Goal: Navigation & Orientation: Find specific page/section

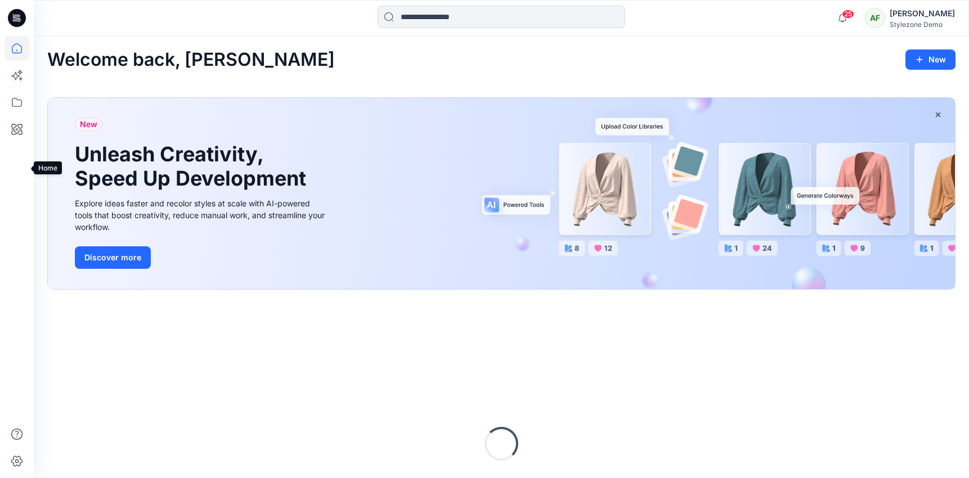
scroll to position [119, 0]
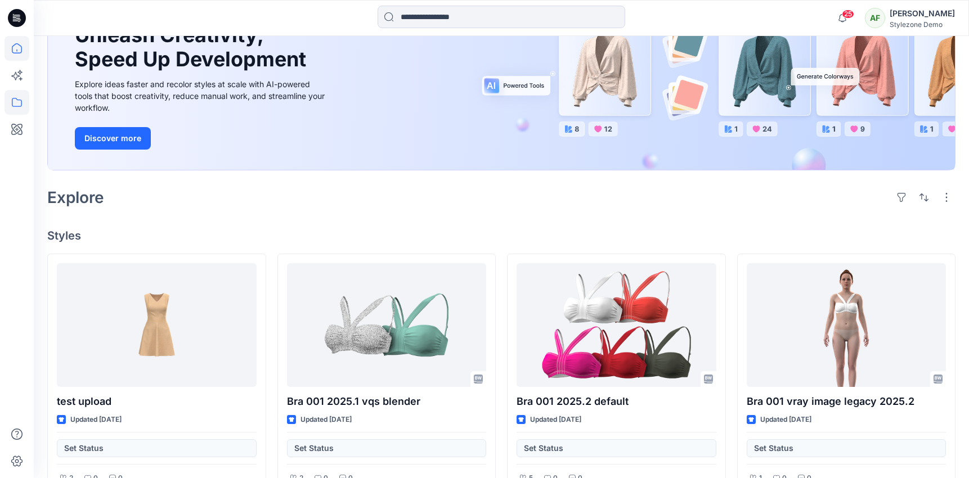
click at [22, 111] on icon at bounding box center [17, 102] width 25 height 25
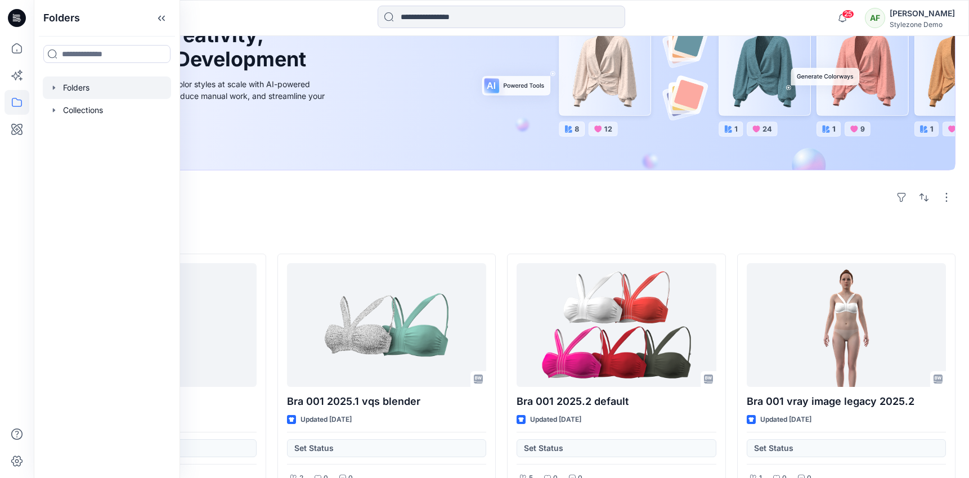
click at [113, 84] on div at bounding box center [107, 88] width 128 height 23
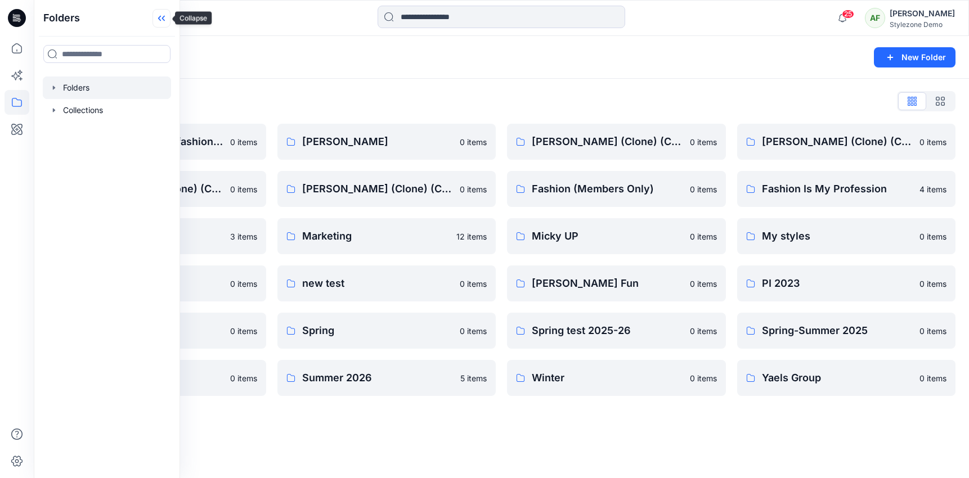
click at [164, 18] on icon at bounding box center [162, 18] width 18 height 19
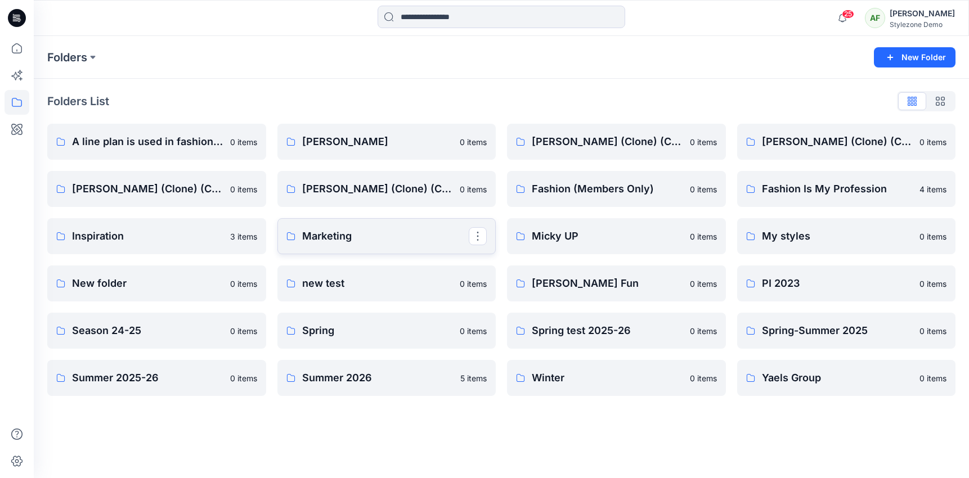
click at [360, 231] on p "Marketing" at bounding box center [385, 237] width 167 height 16
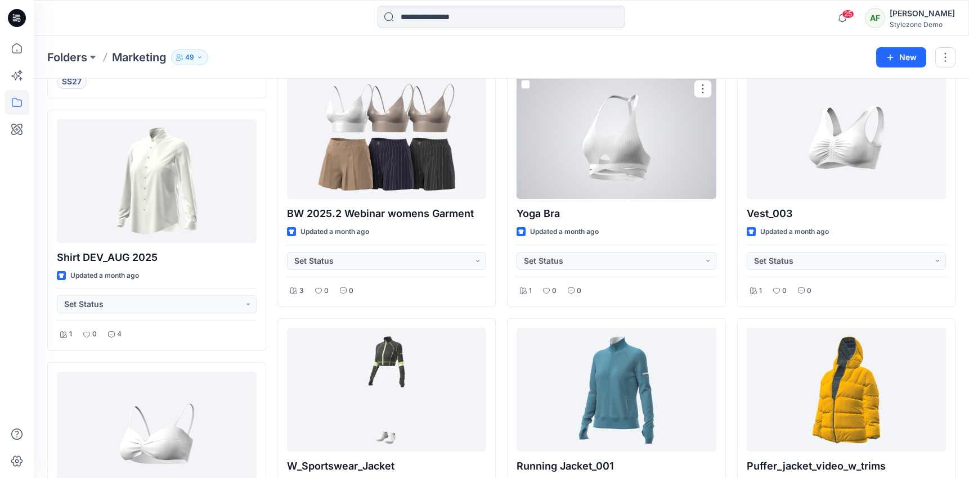
scroll to position [391, 0]
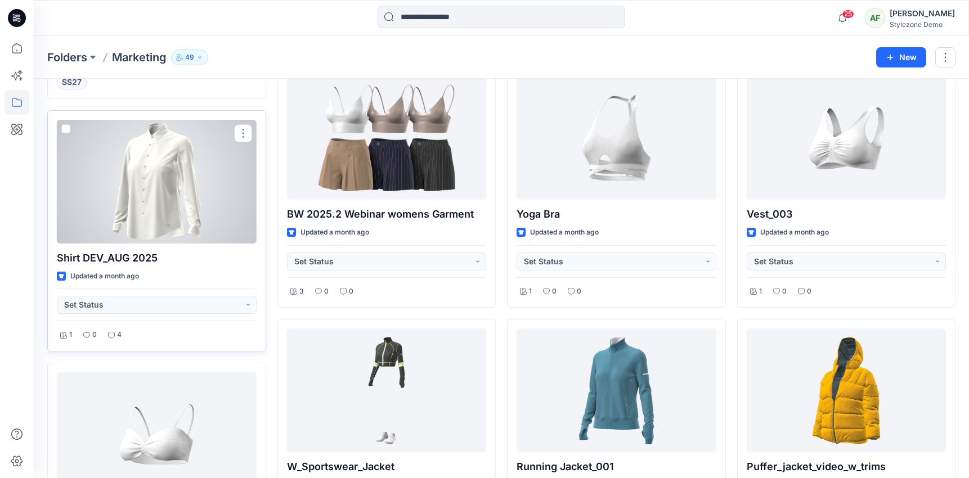
click at [211, 230] on div at bounding box center [157, 182] width 200 height 124
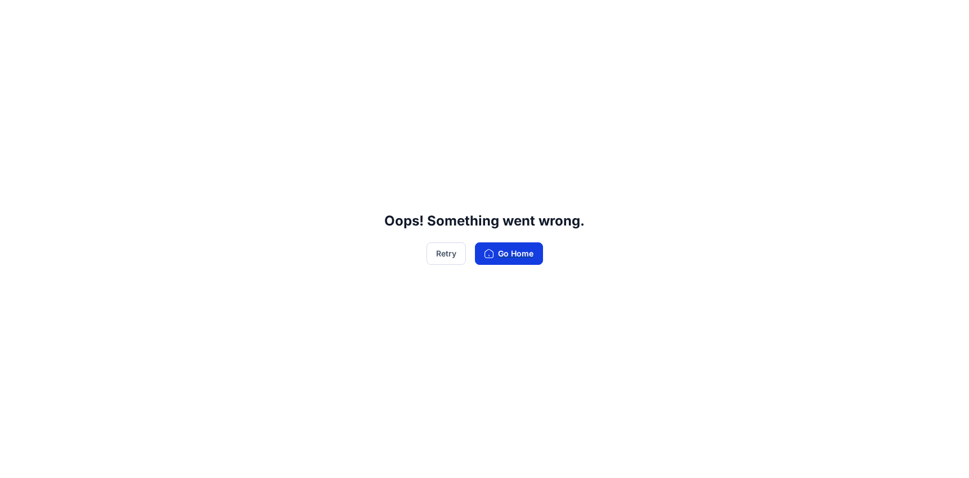
click at [506, 248] on button "Go Home" at bounding box center [509, 254] width 68 height 23
click at [499, 253] on button "Go Home" at bounding box center [509, 254] width 68 height 23
click at [444, 253] on button "Retry" at bounding box center [446, 254] width 39 height 23
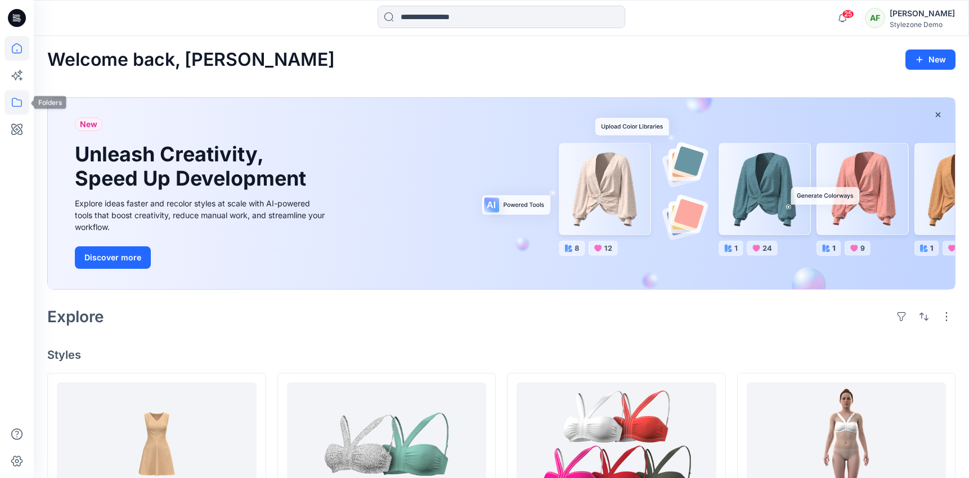
click at [22, 101] on icon at bounding box center [17, 102] width 25 height 25
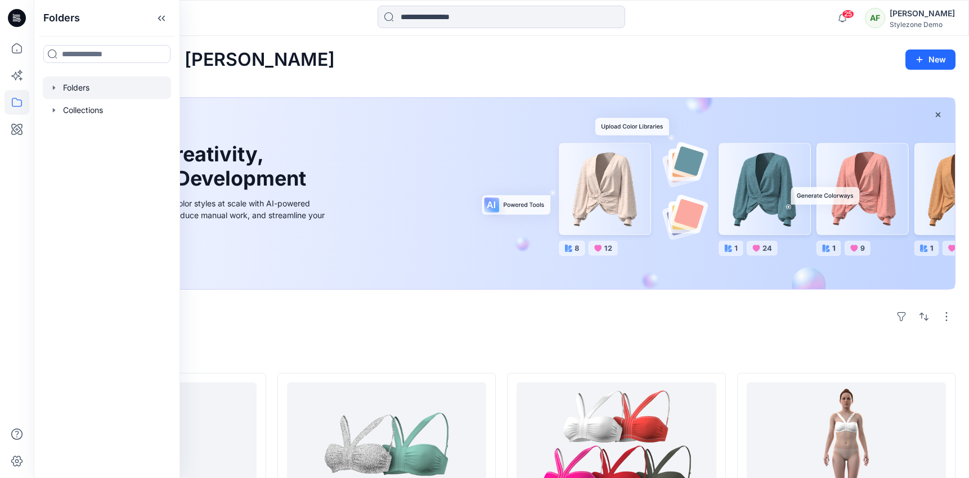
click at [93, 84] on div at bounding box center [107, 88] width 128 height 23
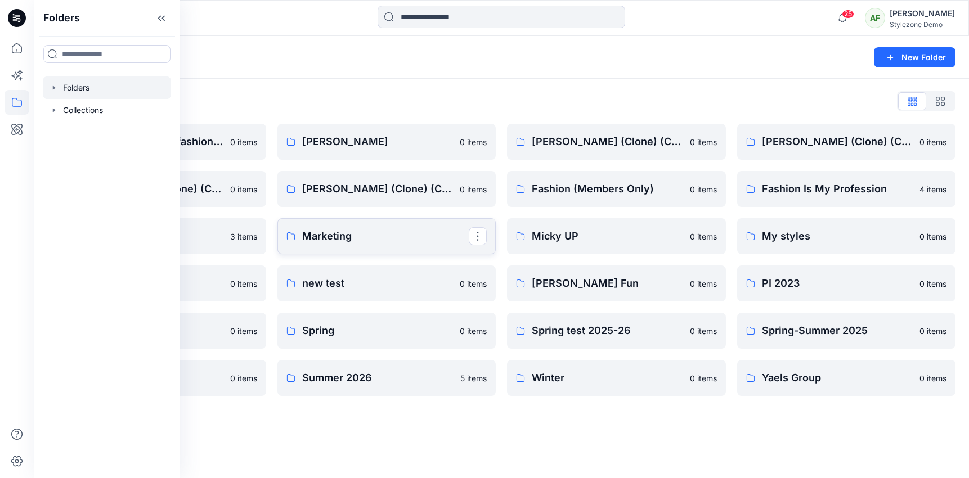
click at [341, 239] on p "Marketing" at bounding box center [385, 237] width 167 height 16
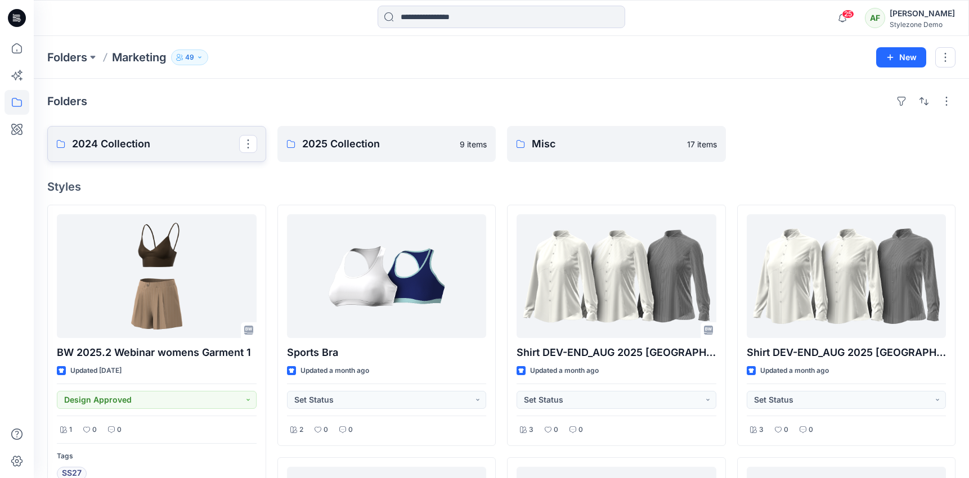
click at [186, 138] on p "2024 Collection" at bounding box center [155, 144] width 167 height 16
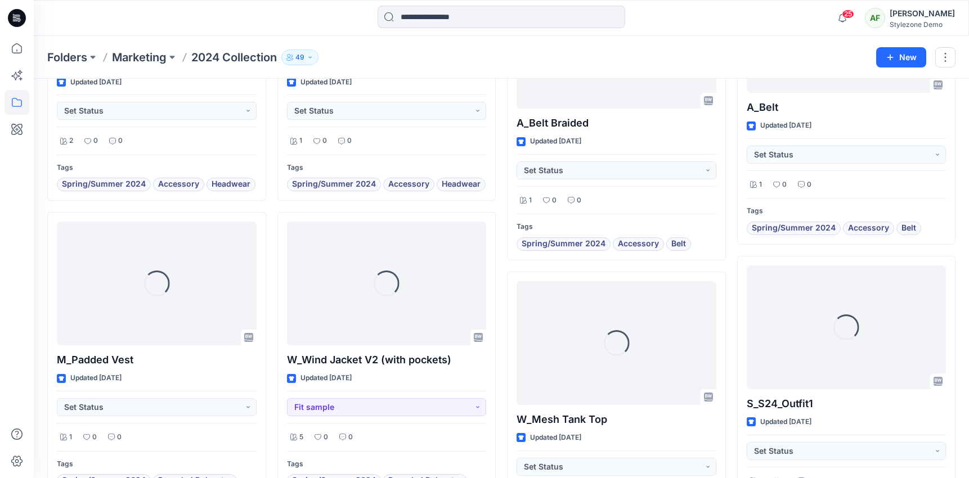
scroll to position [1827, 0]
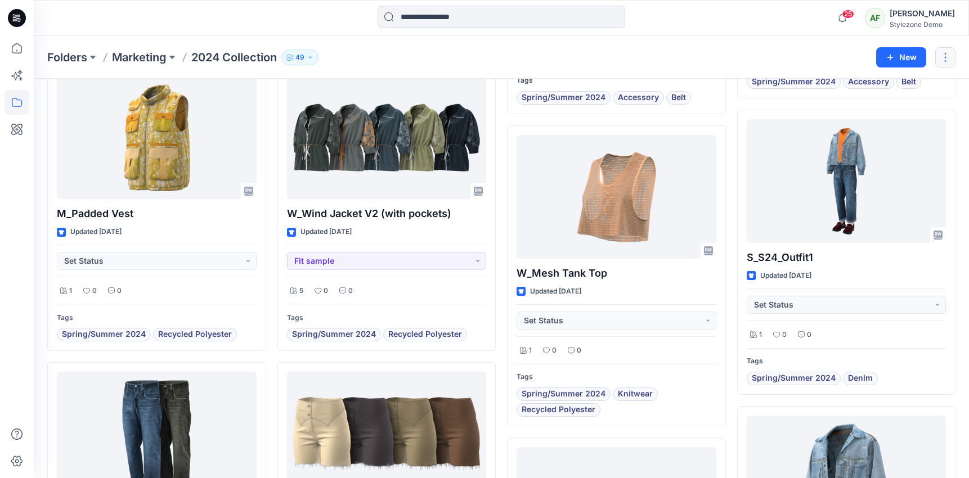
click at [947, 55] on button "button" at bounding box center [946, 57] width 20 height 20
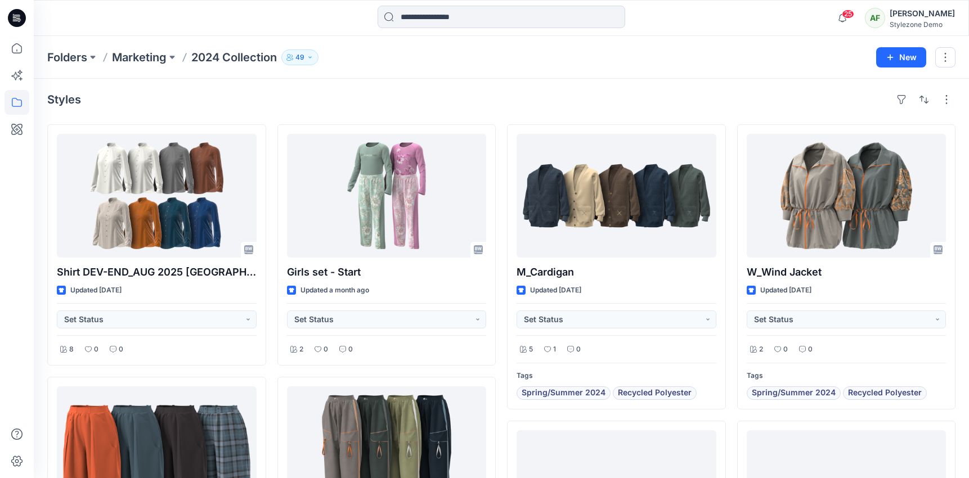
scroll to position [0, 0]
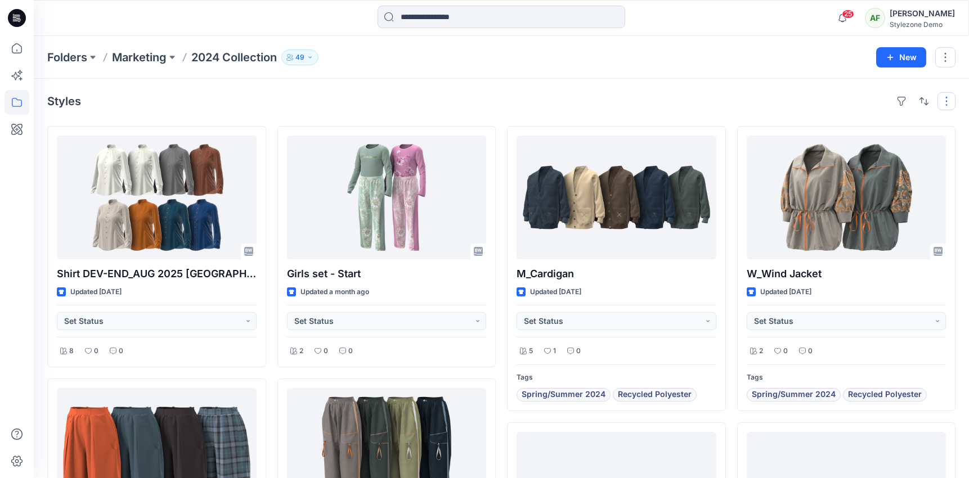
click at [947, 104] on button "button" at bounding box center [947, 101] width 18 height 18
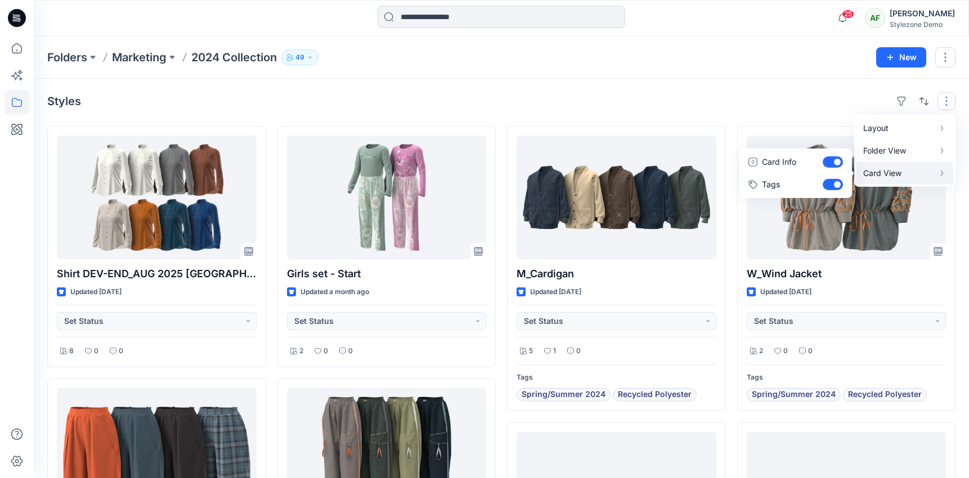
click at [900, 172] on p "Card View" at bounding box center [899, 174] width 71 height 14
click at [831, 185] on button "Tags" at bounding box center [796, 184] width 108 height 23
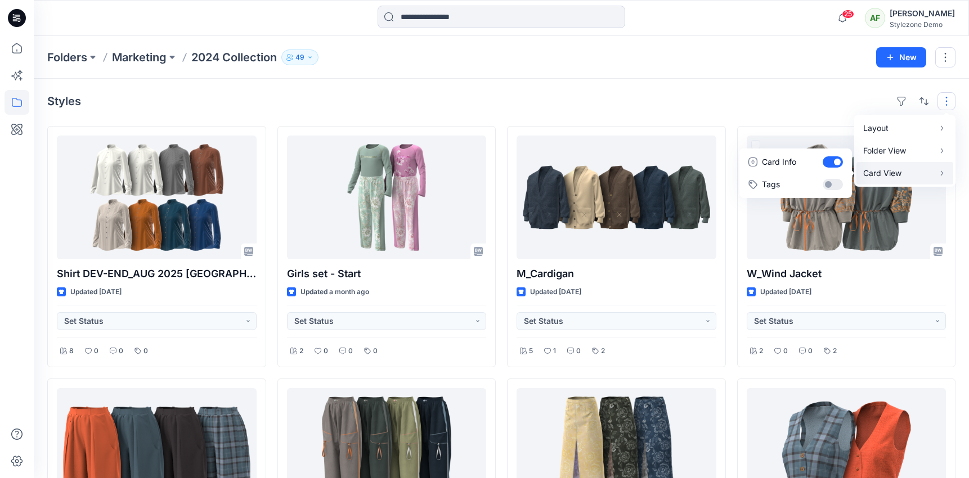
click at [776, 99] on div "Styles Layout Grid Large Grid Folder View Compact Card Card View Card Info Tags" at bounding box center [501, 101] width 909 height 18
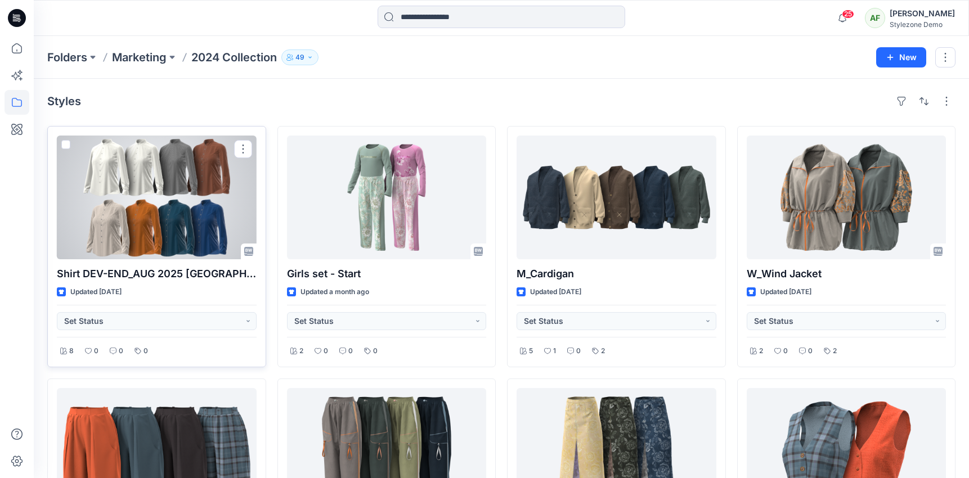
click at [164, 238] on div at bounding box center [157, 198] width 200 height 124
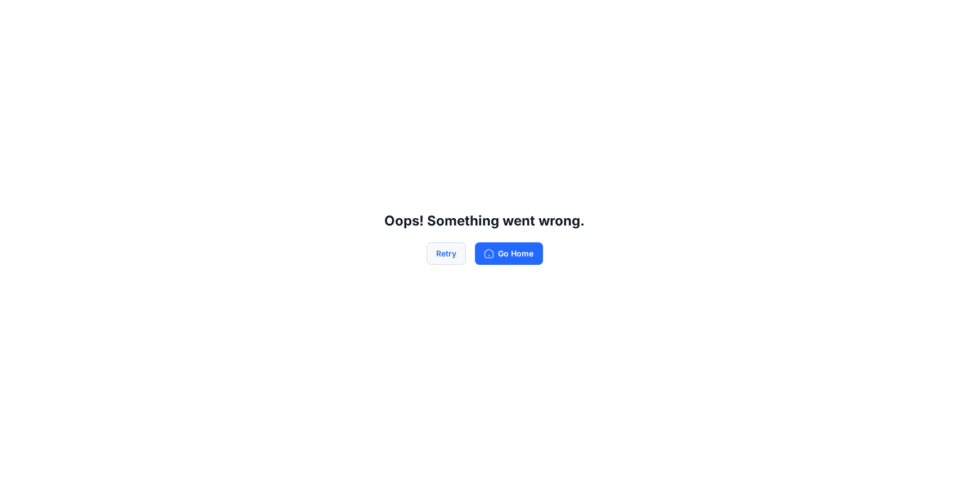
click at [446, 249] on button "Retry" at bounding box center [446, 254] width 39 height 23
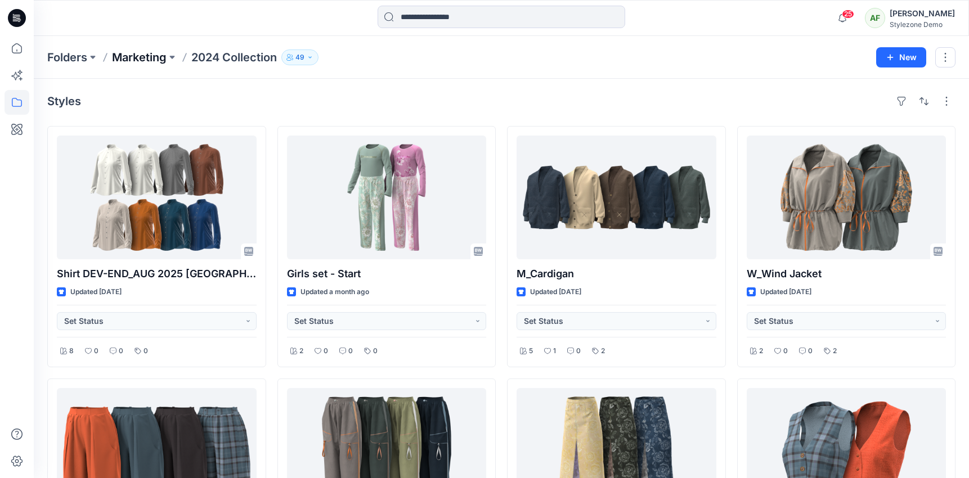
click at [147, 55] on p "Marketing" at bounding box center [139, 58] width 55 height 16
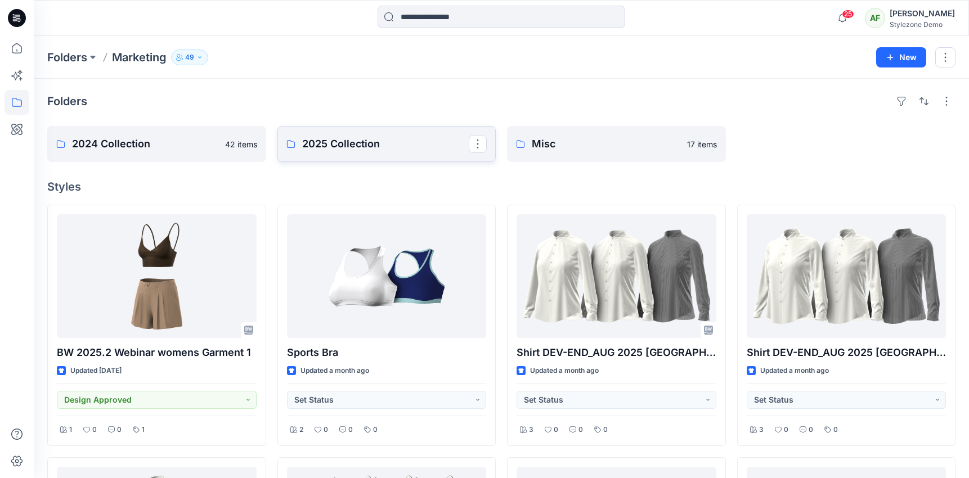
click at [403, 147] on p "2025 Collection" at bounding box center [385, 144] width 167 height 16
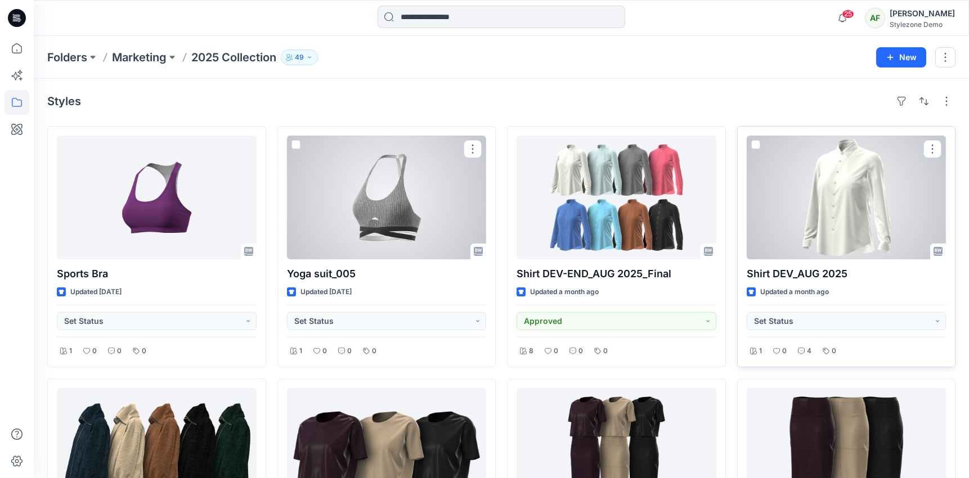
click at [833, 241] on div at bounding box center [847, 198] width 200 height 124
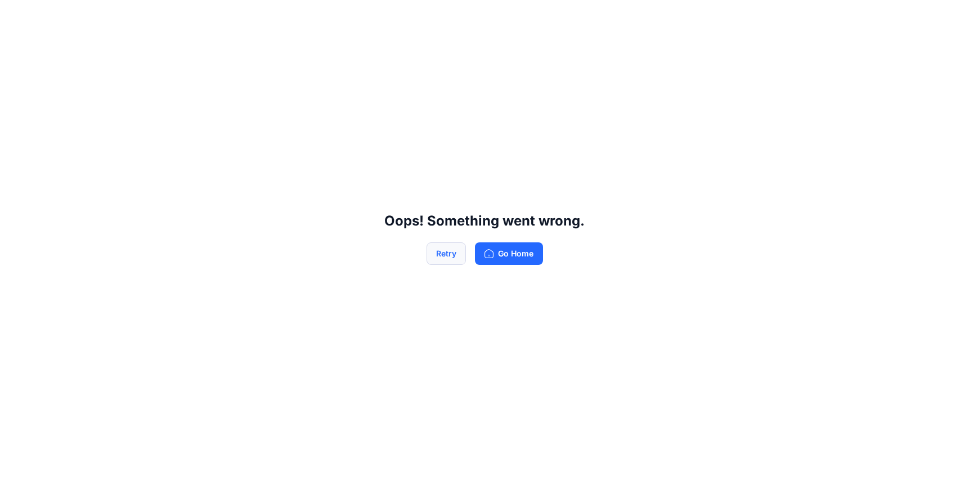
click at [451, 255] on button "Retry" at bounding box center [446, 254] width 39 height 23
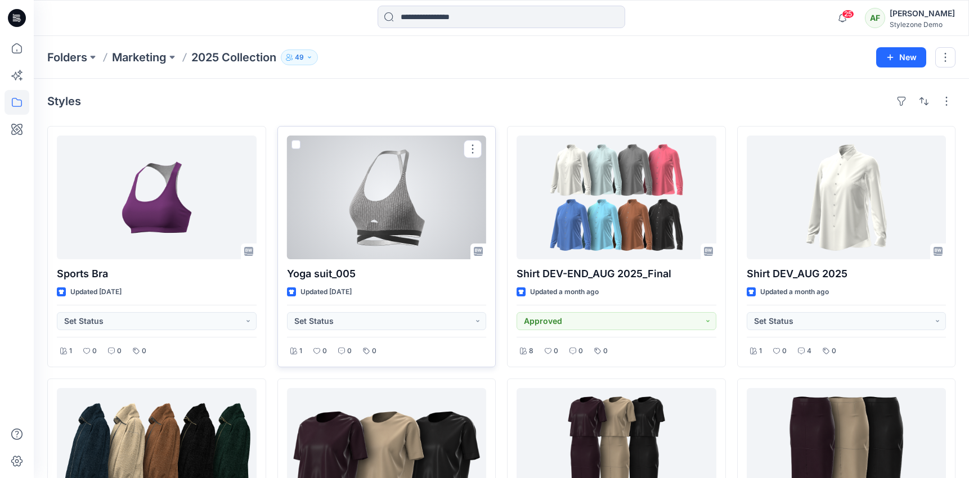
click at [431, 202] on div at bounding box center [387, 198] width 200 height 124
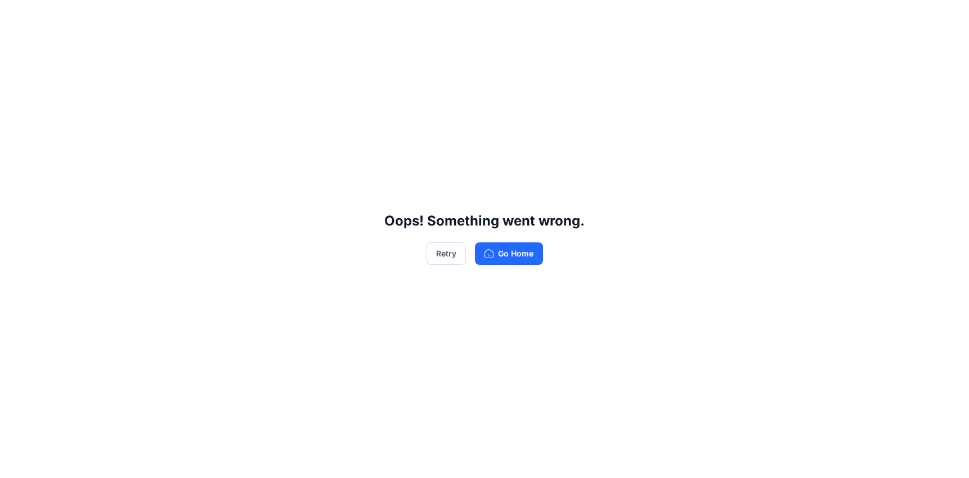
click at [500, 241] on div "Oops! Something went wrong. Retry Go Home" at bounding box center [484, 239] width 969 height 478
click at [502, 252] on button "Go Home" at bounding box center [509, 254] width 68 height 23
click at [503, 253] on button "Go Home" at bounding box center [509, 254] width 68 height 23
click at [448, 254] on button "Retry" at bounding box center [446, 254] width 39 height 23
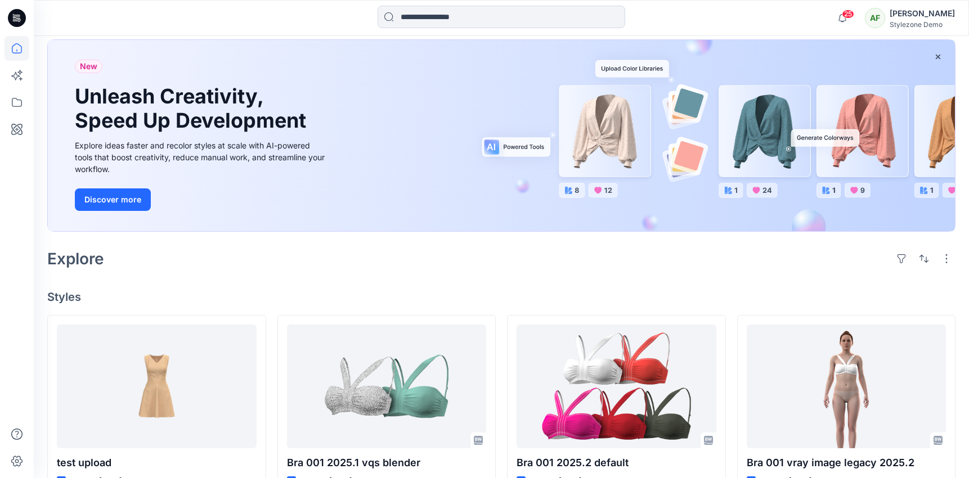
scroll to position [96, 0]
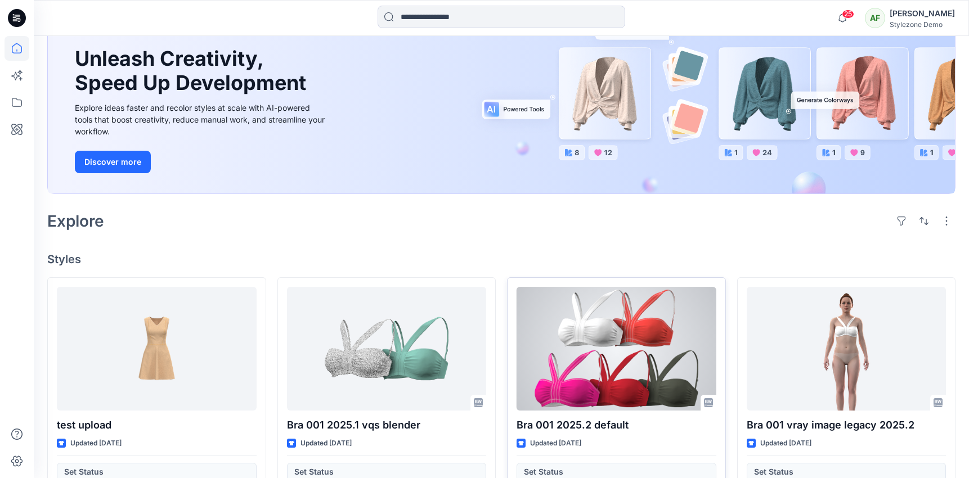
click at [592, 343] on div at bounding box center [617, 349] width 200 height 124
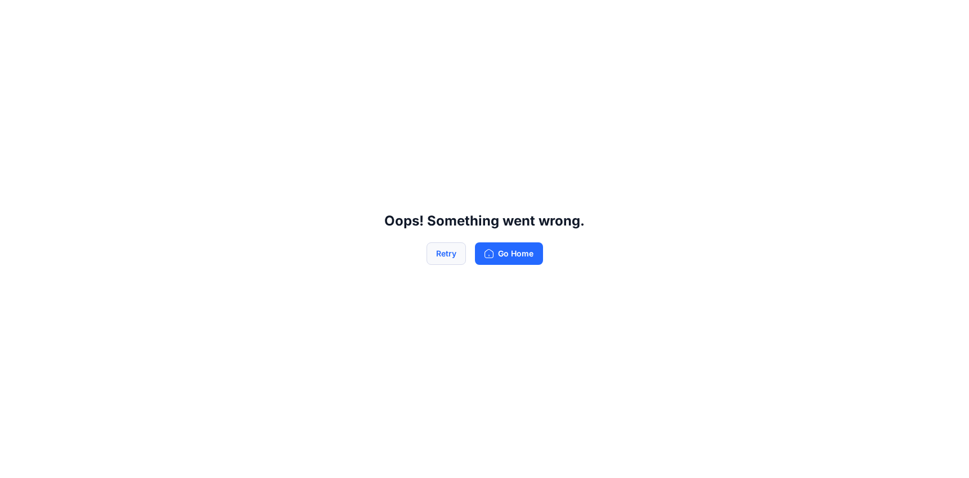
click at [450, 253] on button "Retry" at bounding box center [446, 254] width 39 height 23
click at [421, 260] on div "Oops! Something went wrong. Retry Go Home" at bounding box center [484, 239] width 969 height 478
click at [435, 260] on button "Retry" at bounding box center [446, 254] width 39 height 23
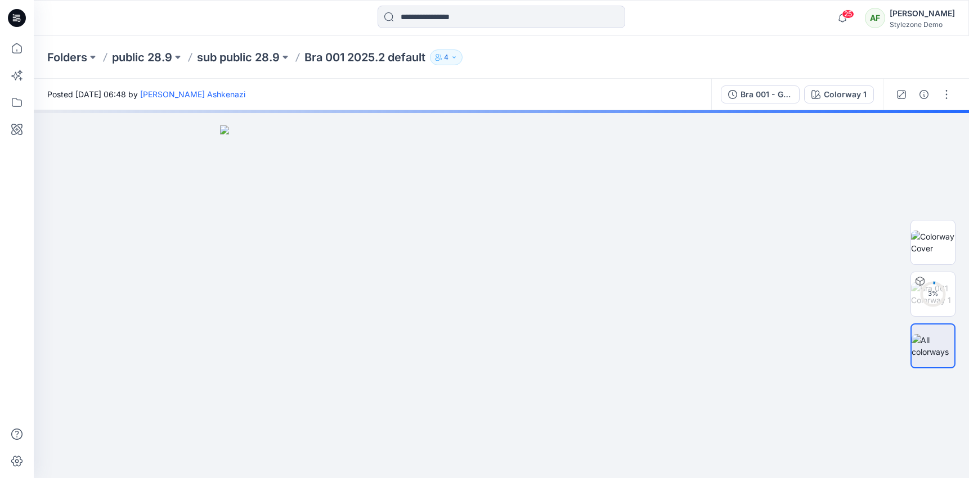
click at [914, 14] on div "[PERSON_NAME]" at bounding box center [922, 14] width 65 height 14
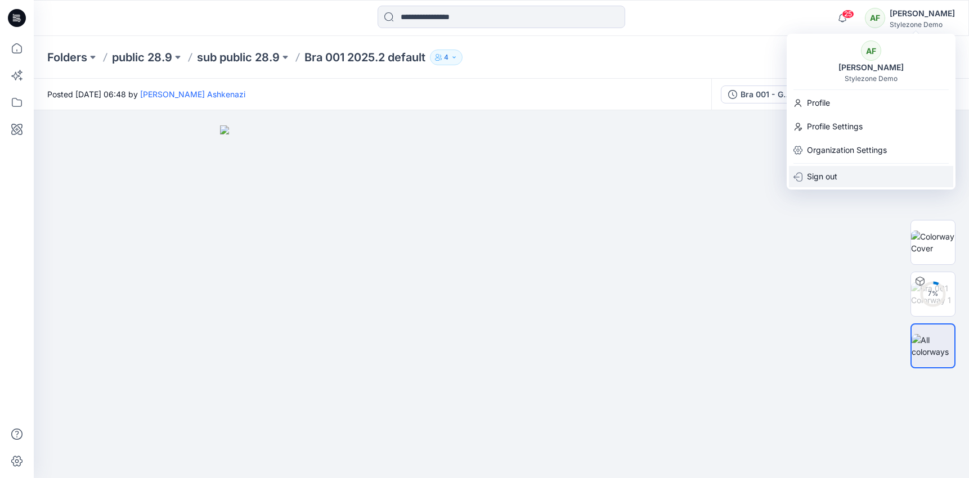
click at [834, 177] on p "Sign out" at bounding box center [822, 176] width 30 height 21
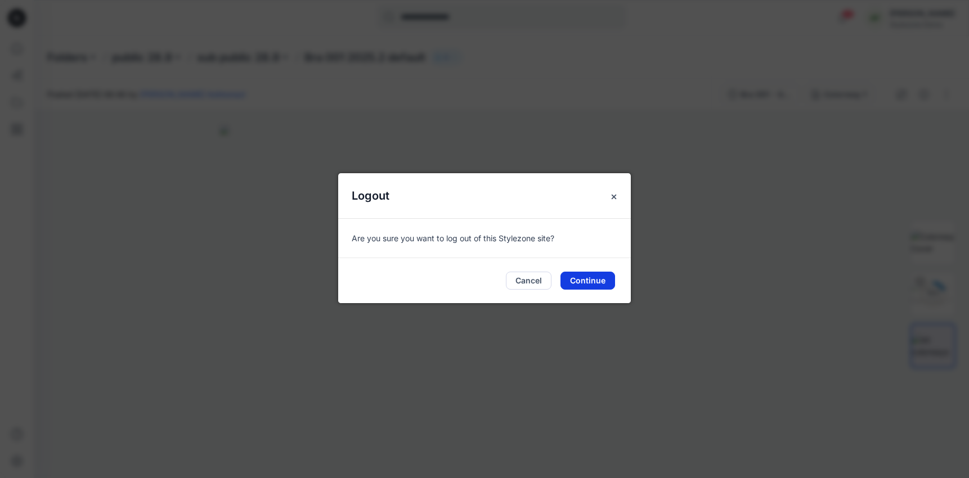
click at [606, 275] on button "Continue" at bounding box center [588, 281] width 55 height 18
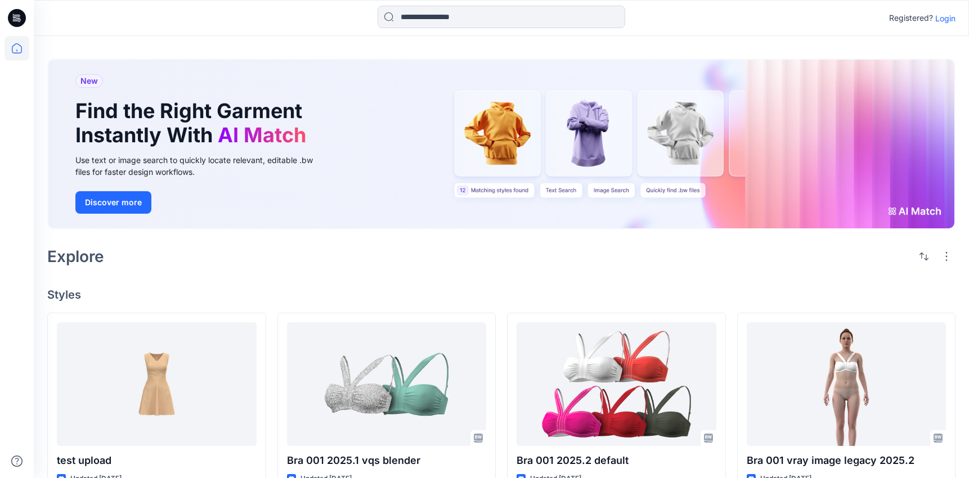
click at [949, 18] on p "Login" at bounding box center [946, 18] width 20 height 12
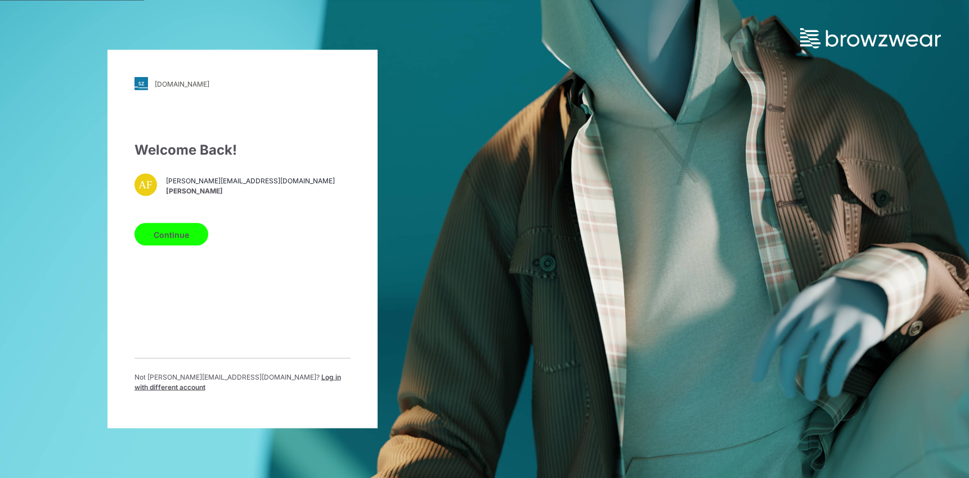
click at [179, 241] on button "Continue" at bounding box center [172, 234] width 74 height 23
click at [179, 246] on button "Continue" at bounding box center [172, 234] width 74 height 23
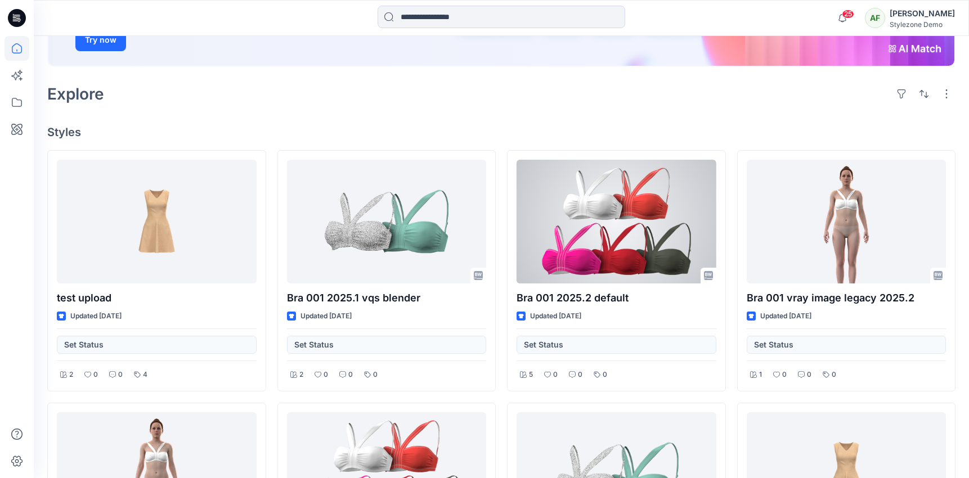
scroll to position [241, 0]
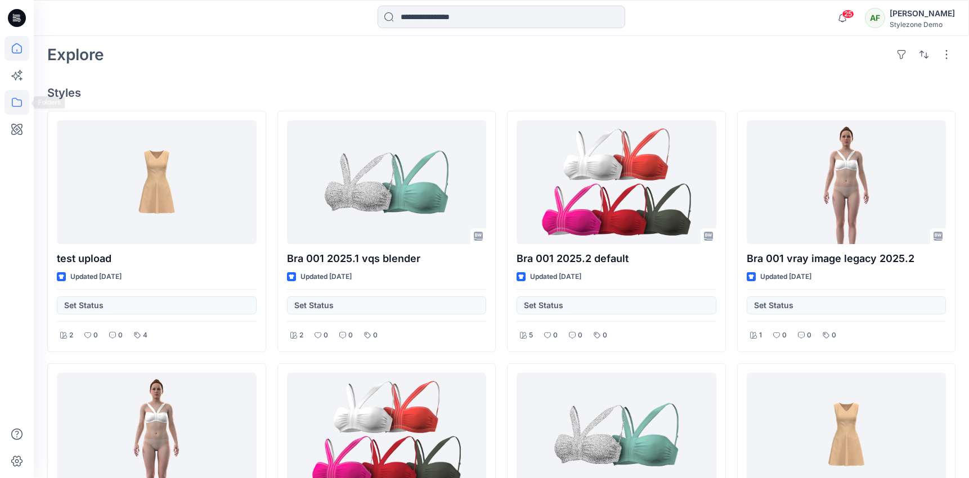
click at [18, 95] on icon at bounding box center [17, 102] width 25 height 25
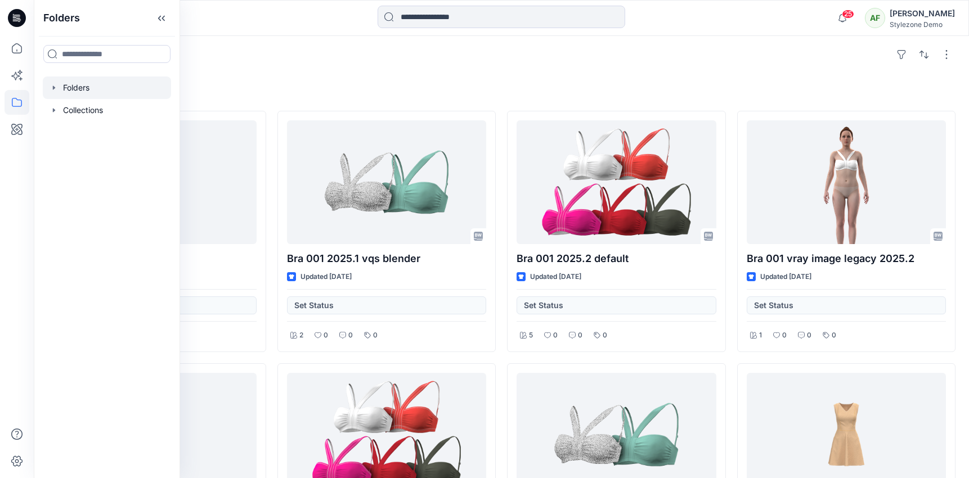
click at [91, 91] on div at bounding box center [107, 88] width 128 height 23
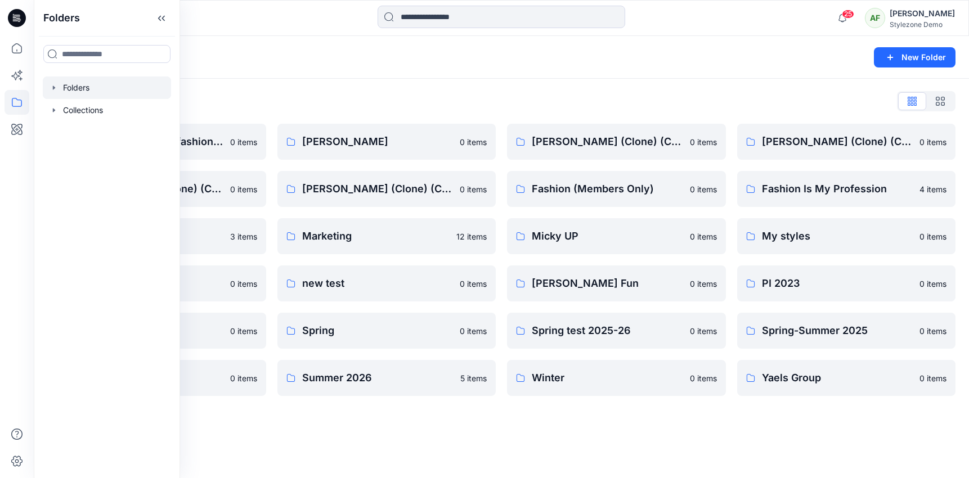
click at [384, 101] on div "Folders List" at bounding box center [501, 101] width 909 height 18
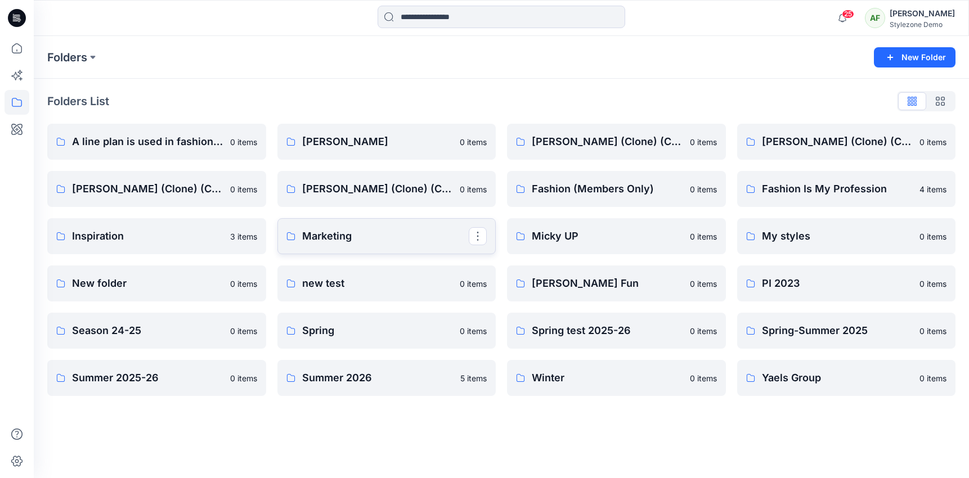
click at [358, 231] on p "Marketing" at bounding box center [385, 237] width 167 height 16
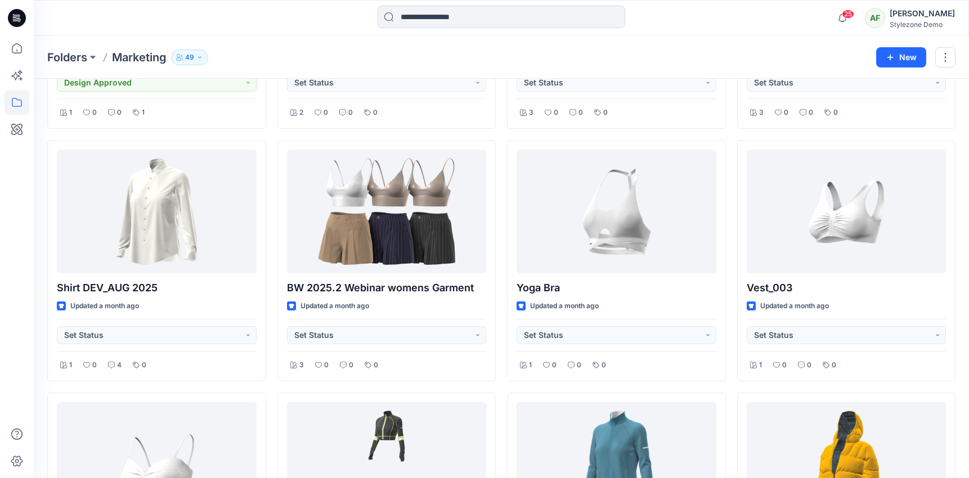
scroll to position [411, 0]
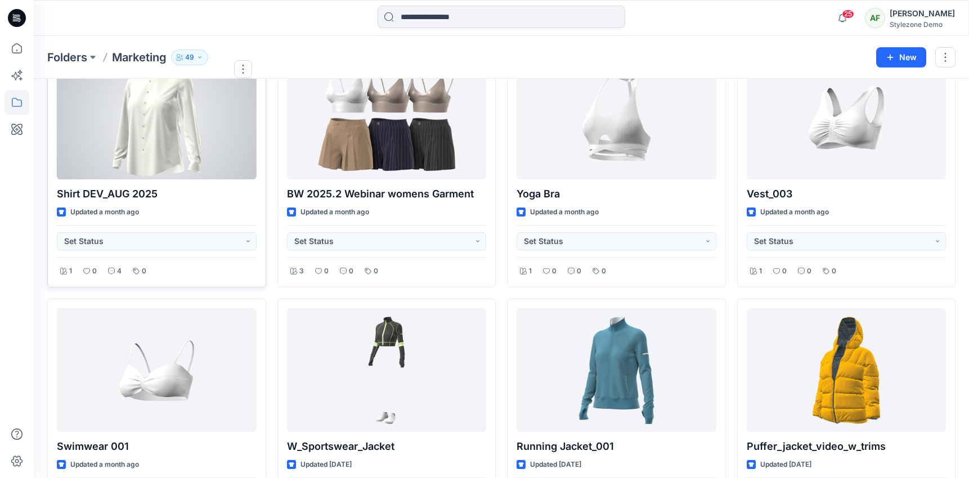
click at [147, 194] on p "Shirt DEV_AUG 2025" at bounding box center [157, 194] width 200 height 16
click at [170, 162] on div at bounding box center [157, 118] width 200 height 124
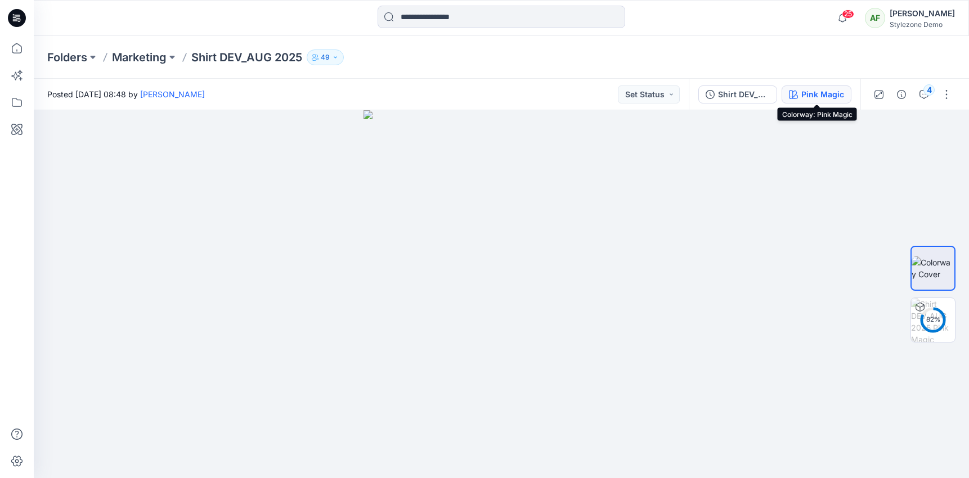
click at [815, 99] on div "Pink Magic" at bounding box center [823, 94] width 43 height 12
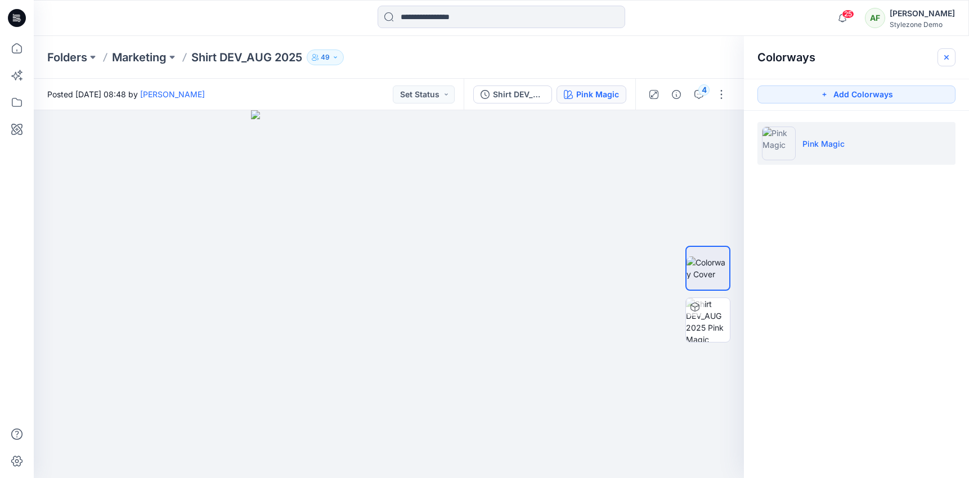
click at [948, 55] on icon "button" at bounding box center [947, 57] width 5 height 5
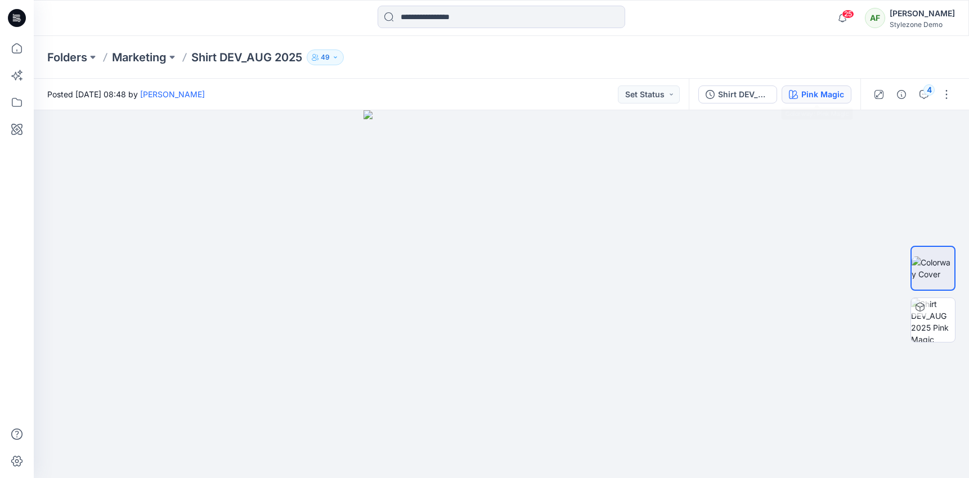
click at [803, 96] on div "Pink Magic" at bounding box center [823, 94] width 43 height 12
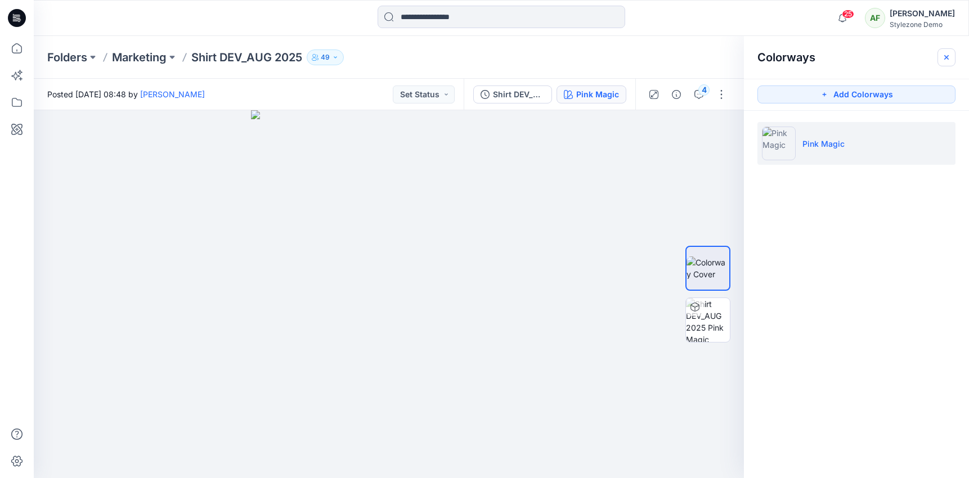
click at [950, 55] on icon "button" at bounding box center [946, 57] width 9 height 9
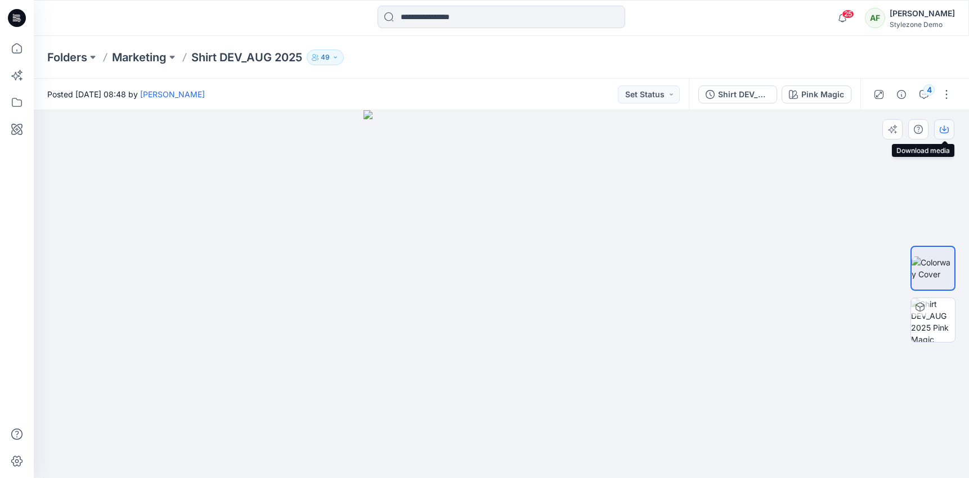
click at [943, 132] on icon "button" at bounding box center [944, 130] width 9 height 6
click at [933, 323] on img at bounding box center [933, 320] width 44 height 44
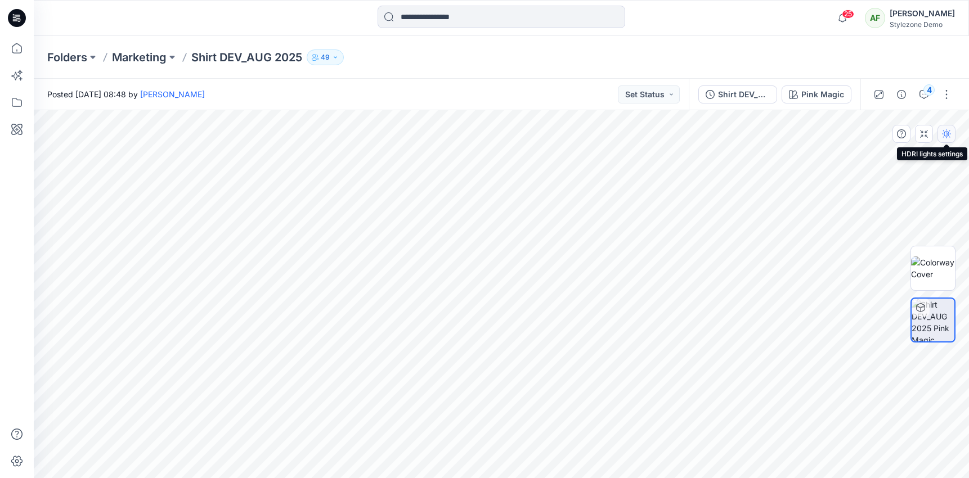
click at [943, 133] on icon "button" at bounding box center [946, 133] width 9 height 9
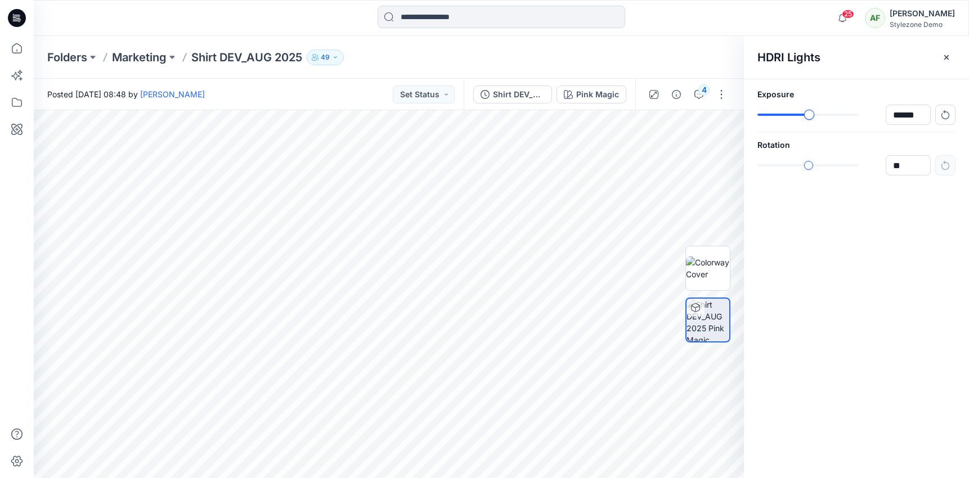
type input "******"
click at [808, 118] on div at bounding box center [808, 115] width 101 height 8
click at [949, 60] on icon "button" at bounding box center [946, 57] width 9 height 9
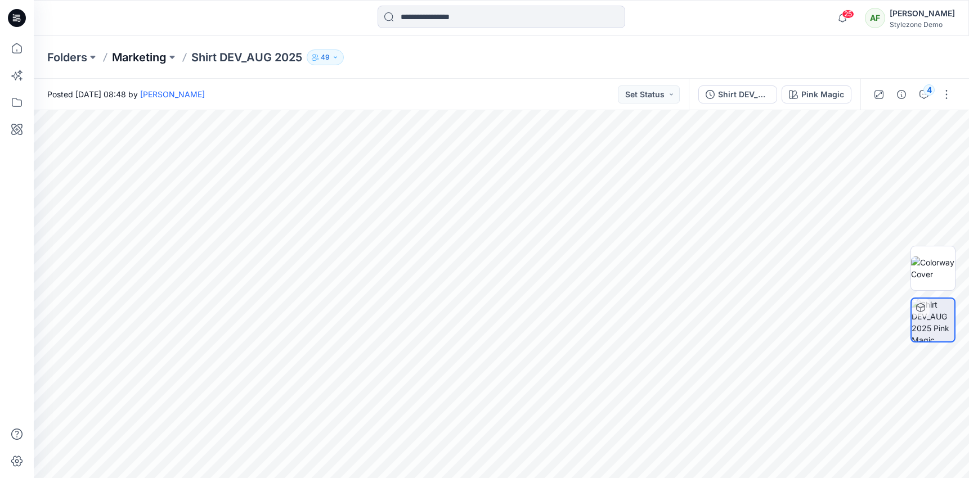
click at [136, 62] on p "Marketing" at bounding box center [139, 58] width 55 height 16
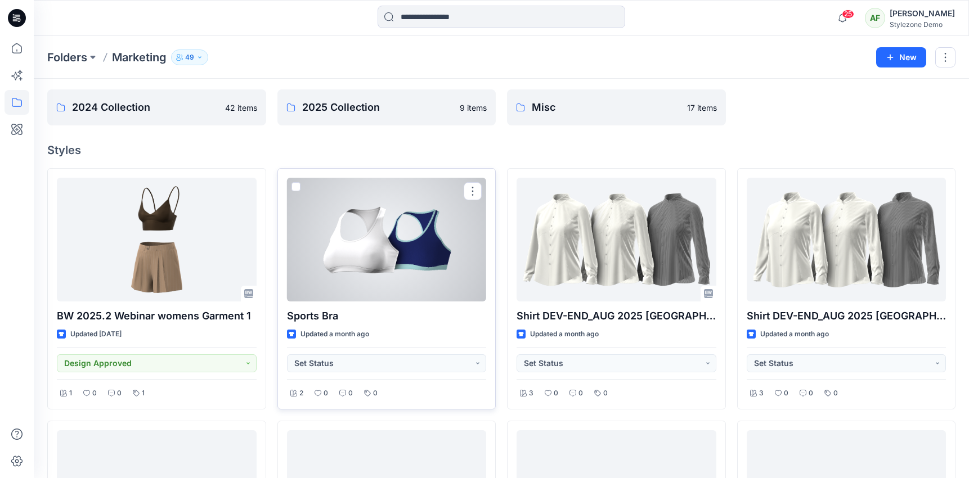
scroll to position [38, 0]
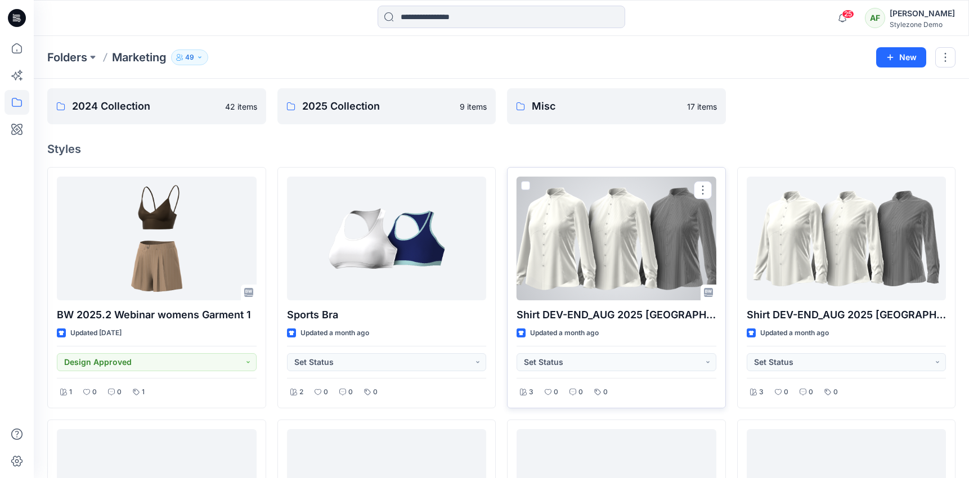
click at [603, 241] on div at bounding box center [617, 239] width 200 height 124
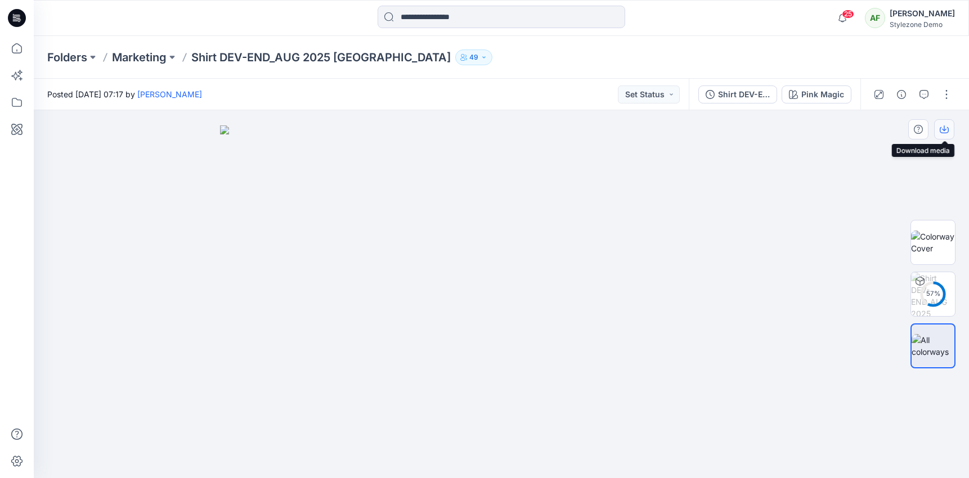
click at [943, 131] on icon "button" at bounding box center [944, 129] width 9 height 9
click at [940, 237] on img at bounding box center [933, 243] width 44 height 24
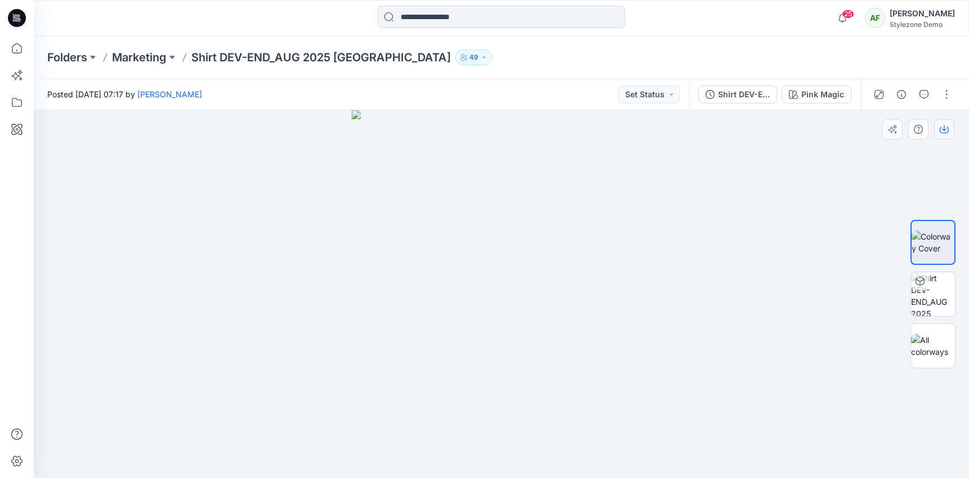
click at [944, 138] on button "button" at bounding box center [944, 129] width 20 height 20
click at [937, 294] on img at bounding box center [933, 294] width 44 height 44
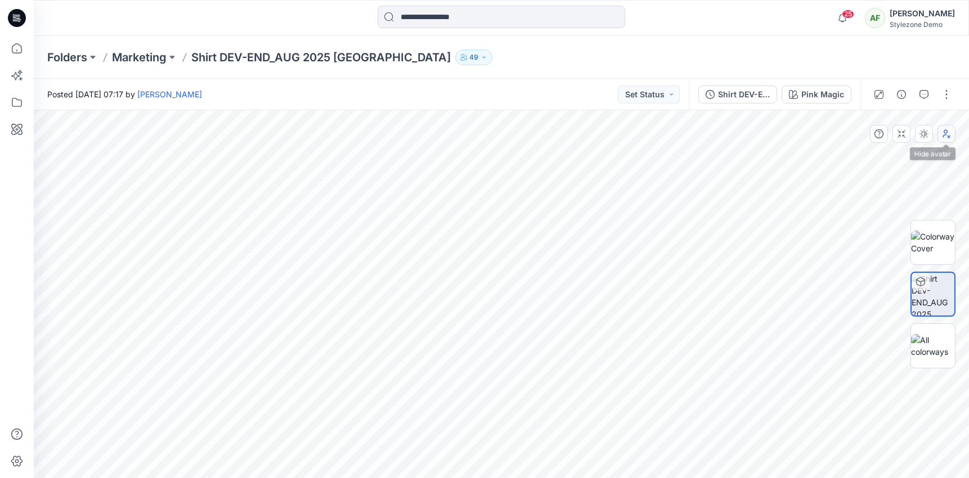
click at [947, 137] on icon "button" at bounding box center [946, 133] width 9 height 9
